Goal: Information Seeking & Learning: Learn about a topic

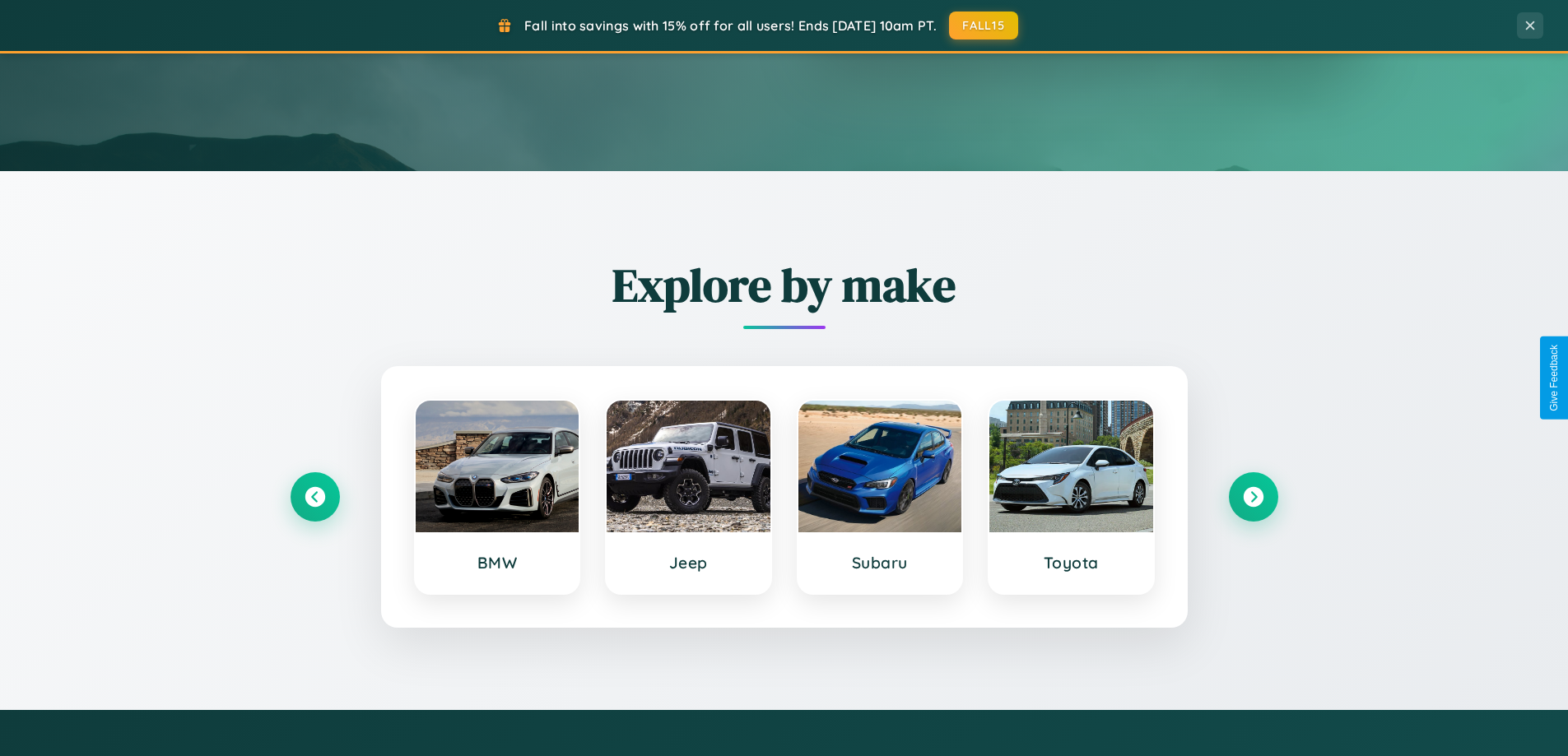
scroll to position [709, 0]
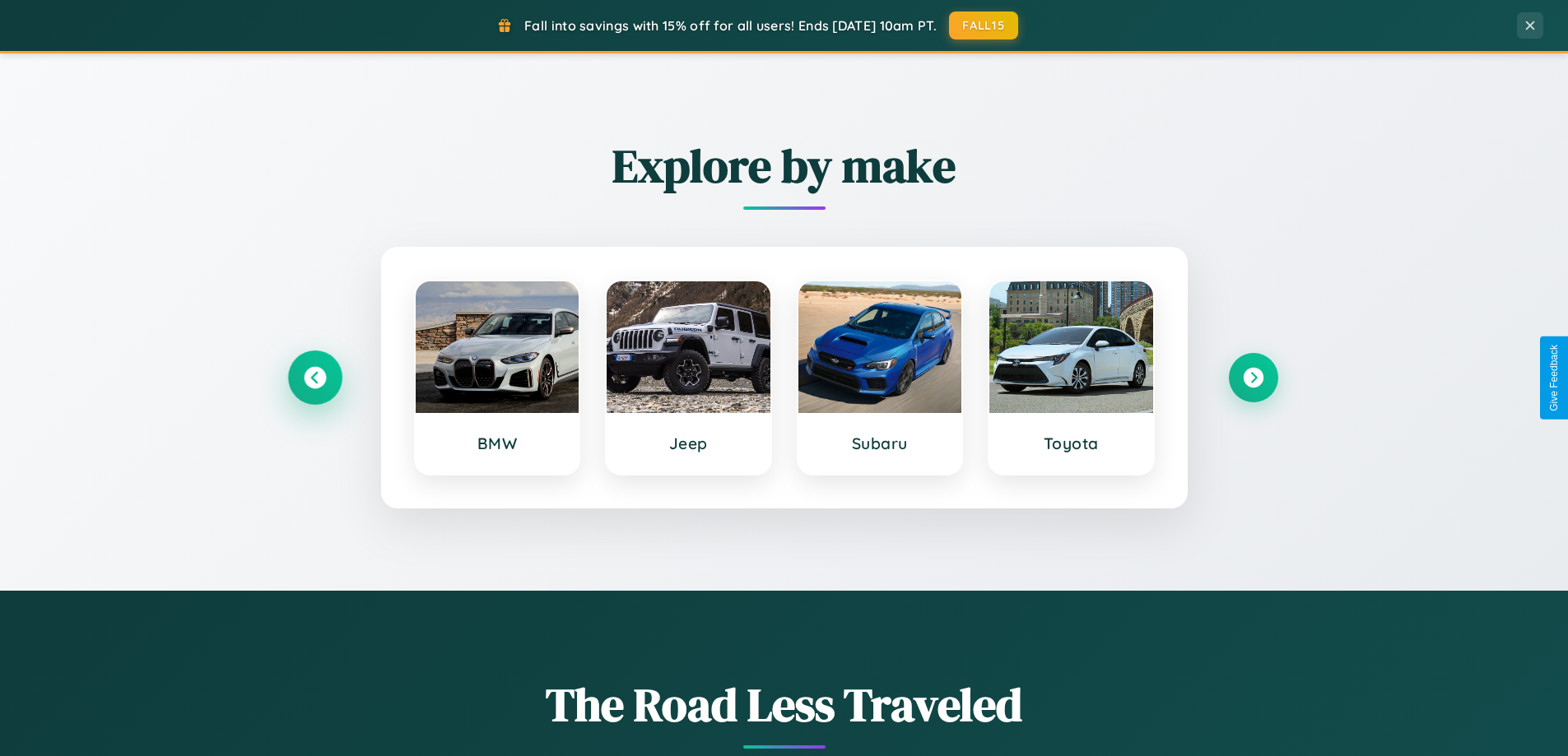
click at [314, 378] on icon at bounding box center [314, 378] width 22 height 22
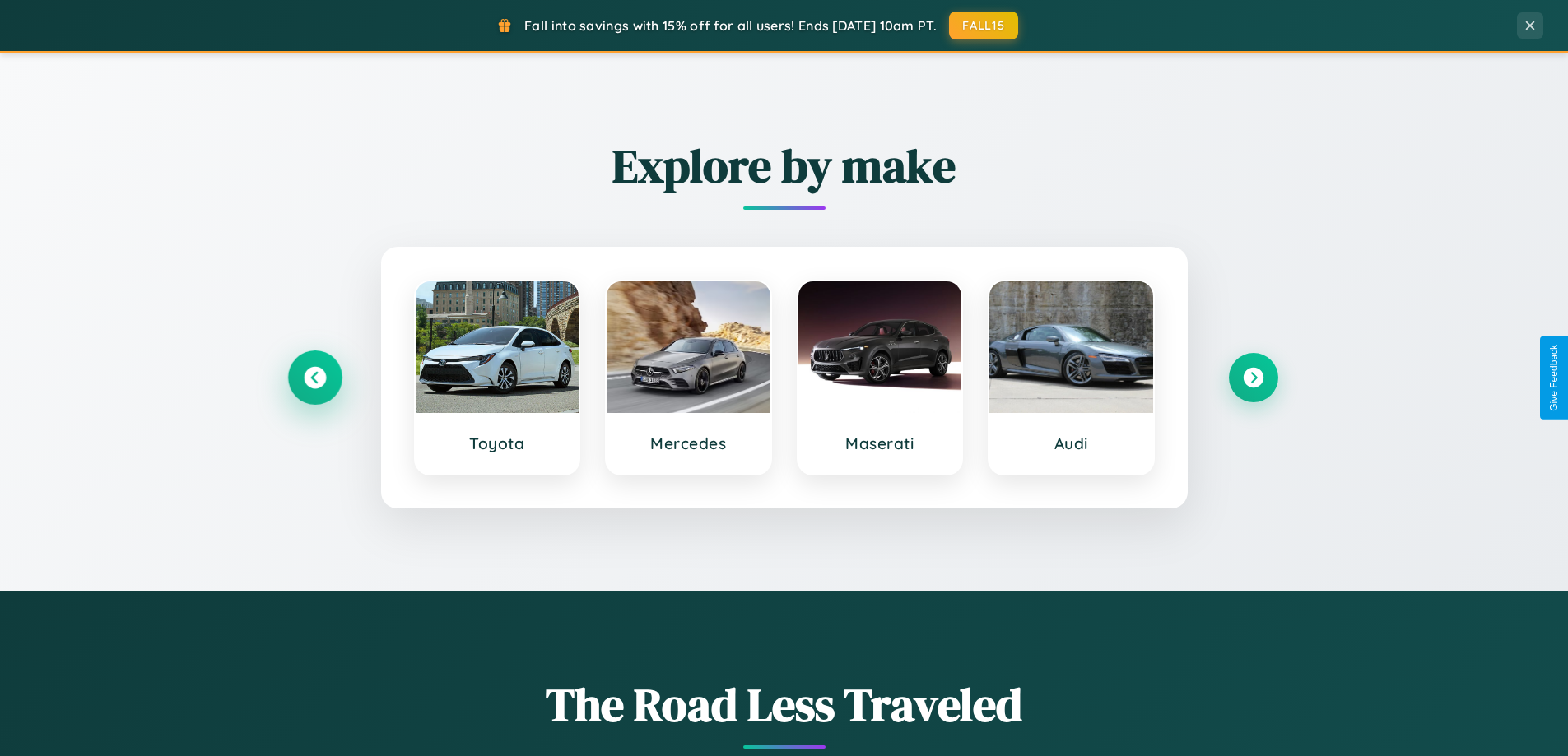
click at [314, 378] on icon at bounding box center [314, 378] width 22 height 22
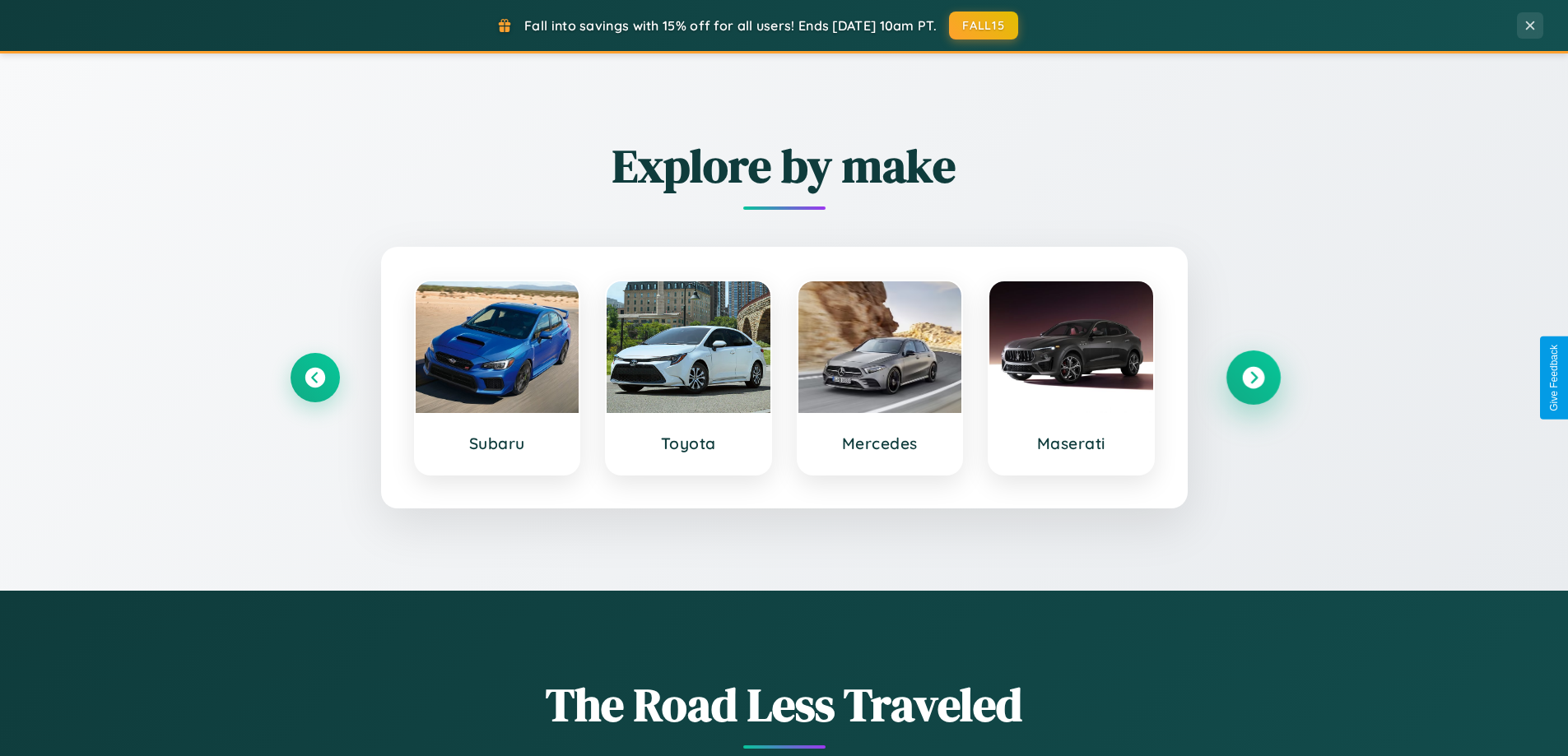
click at [1252, 378] on icon at bounding box center [1252, 378] width 22 height 22
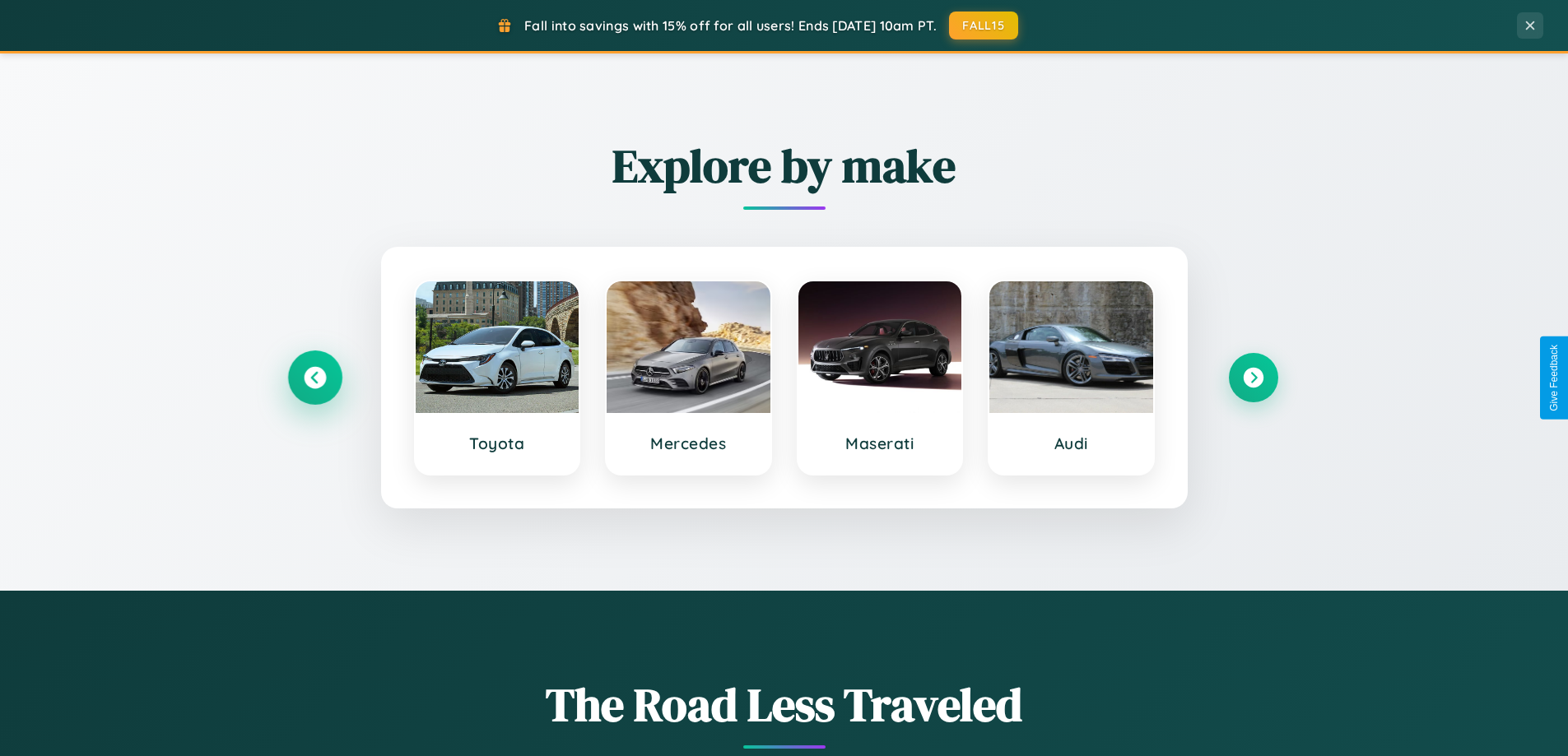
click at [314, 378] on icon at bounding box center [314, 378] width 22 height 22
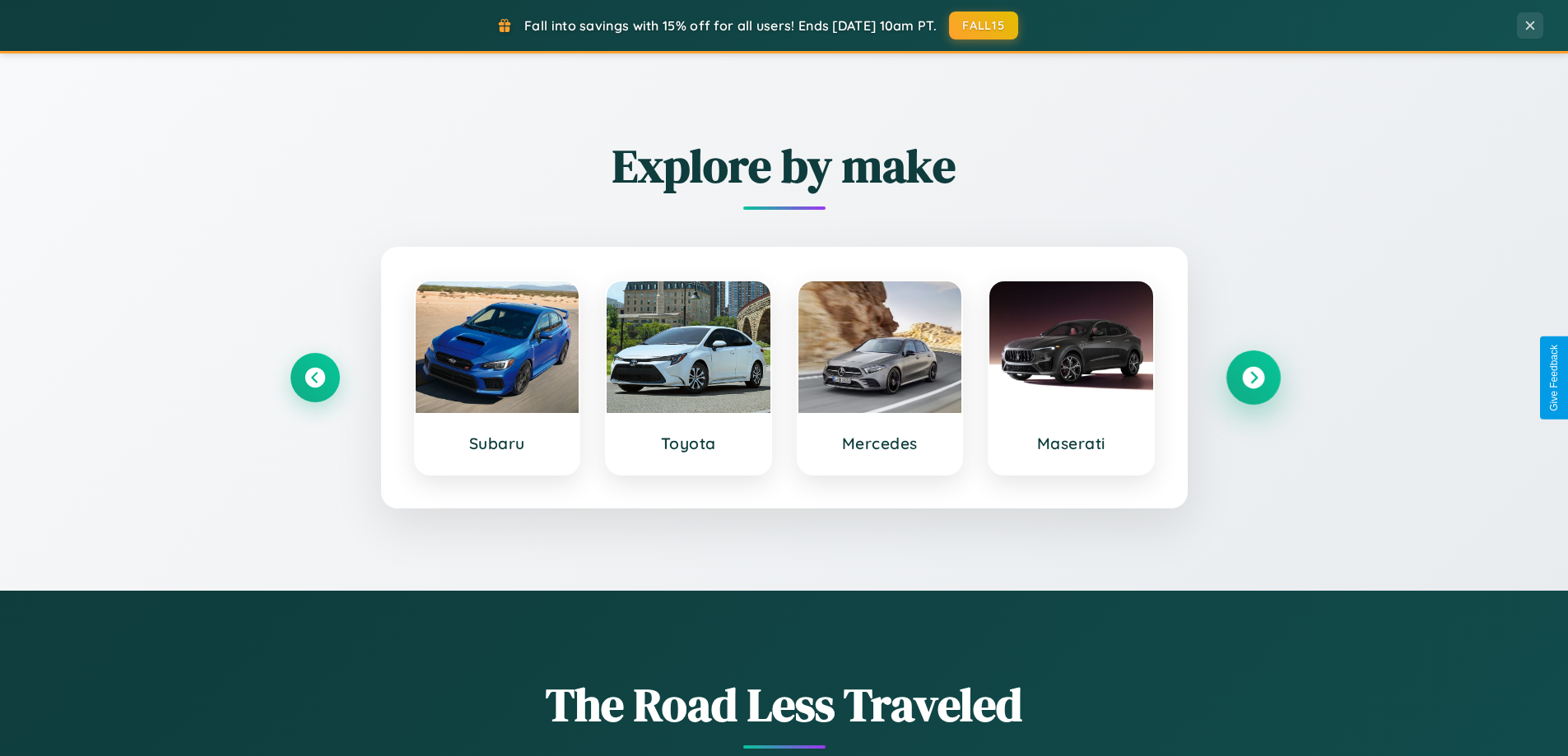
click at [1252, 378] on icon at bounding box center [1252, 378] width 22 height 22
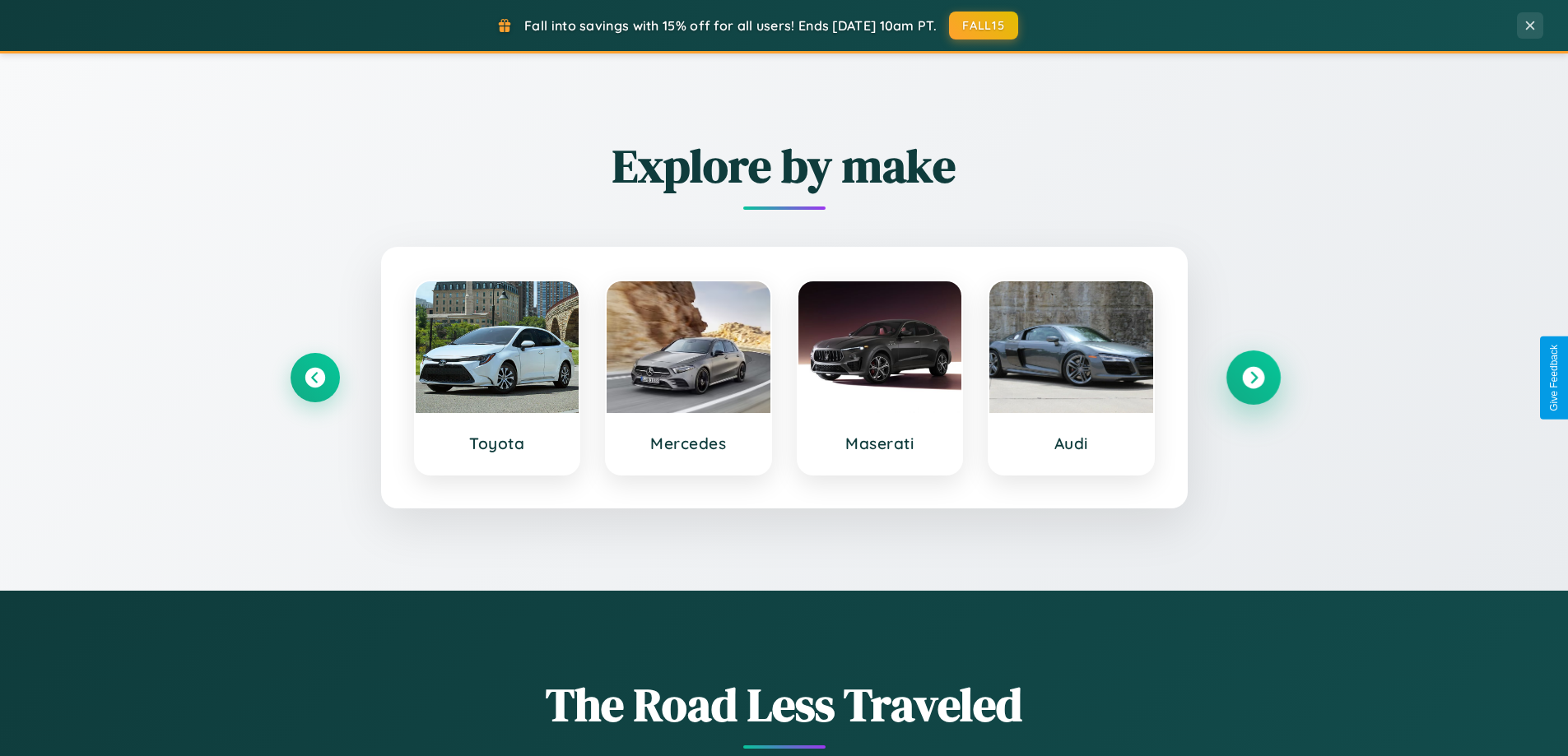
scroll to position [1132, 0]
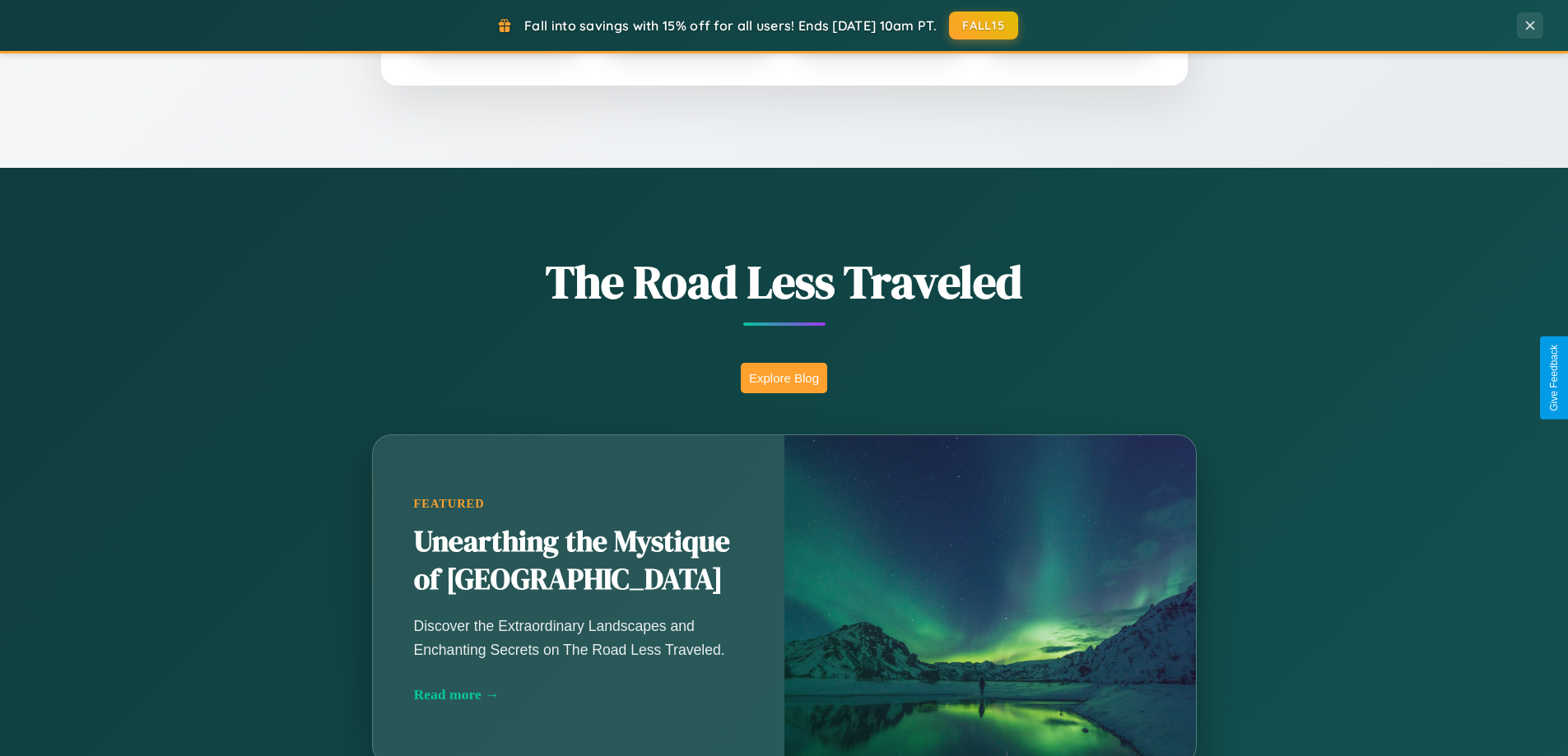
click at [784, 378] on button "Explore Blog" at bounding box center [784, 378] width 86 height 30
